Goal: Task Accomplishment & Management: Manage account settings

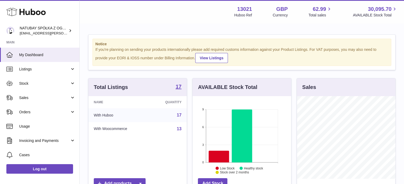
scroll to position [83, 98]
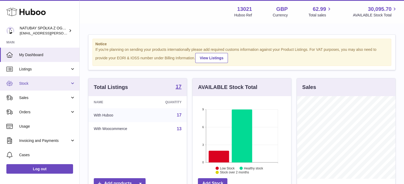
click at [25, 86] on link "Stock" at bounding box center [39, 83] width 79 height 14
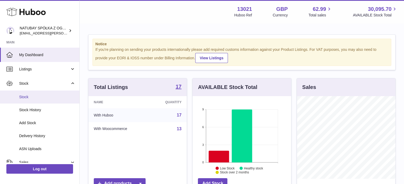
click at [32, 99] on span "Stock" at bounding box center [47, 97] width 56 height 5
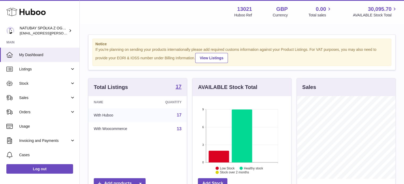
scroll to position [83, 98]
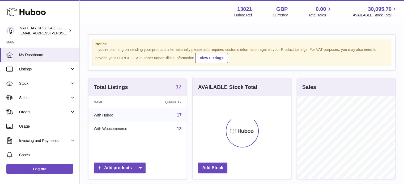
scroll to position [83, 98]
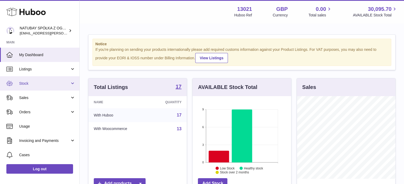
click at [47, 85] on span "Stock" at bounding box center [44, 83] width 51 height 5
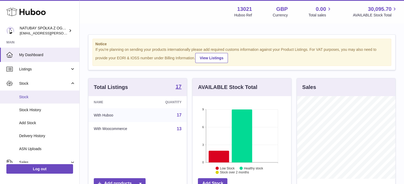
click at [38, 94] on link "Stock" at bounding box center [39, 97] width 79 height 13
